Goal: Task Accomplishment & Management: Complete application form

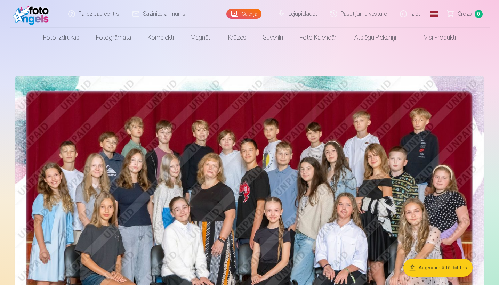
click at [419, 14] on link "Iziet" at bounding box center [410, 14] width 33 height 28
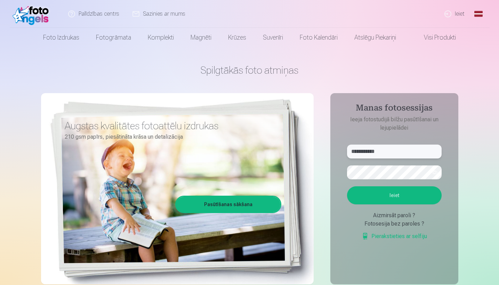
type input "**********"
click at [427, 199] on button "Ieiet" at bounding box center [394, 196] width 95 height 18
